Goal: Transaction & Acquisition: Purchase product/service

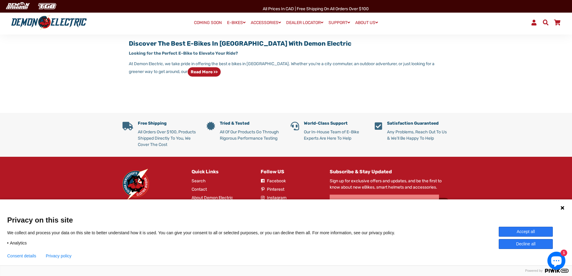
scroll to position [421, 0]
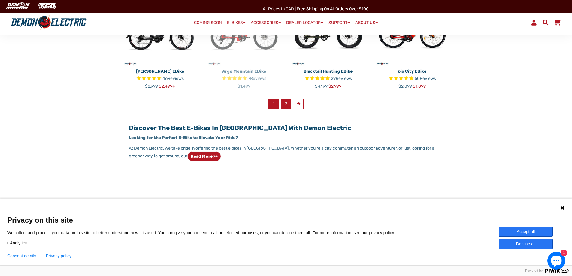
click at [288, 101] on link "2" at bounding box center [286, 104] width 11 height 11
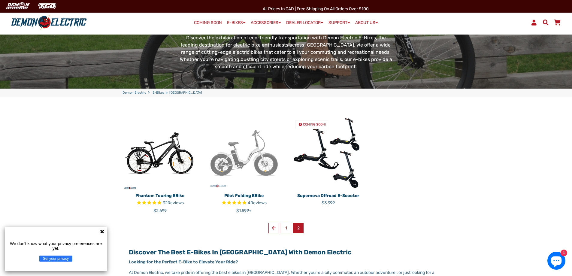
scroll to position [90, 0]
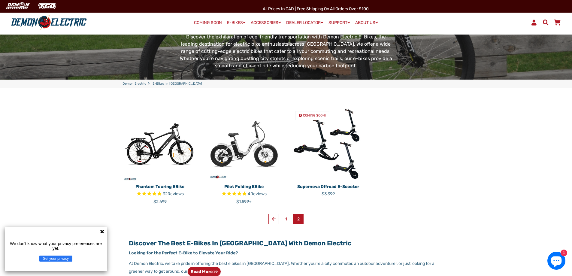
click at [259, 153] on img at bounding box center [244, 143] width 75 height 75
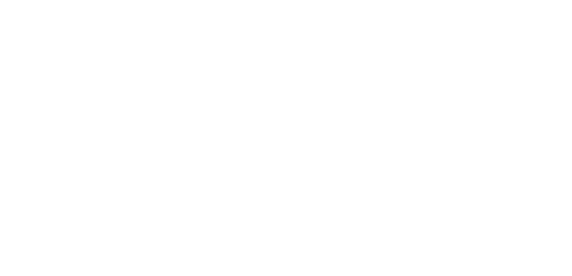
select select "******"
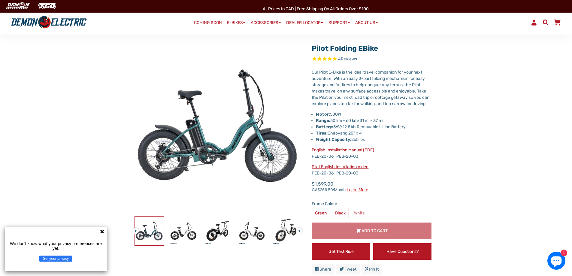
scroll to position [30, 0]
